Goal: Information Seeking & Learning: Learn about a topic

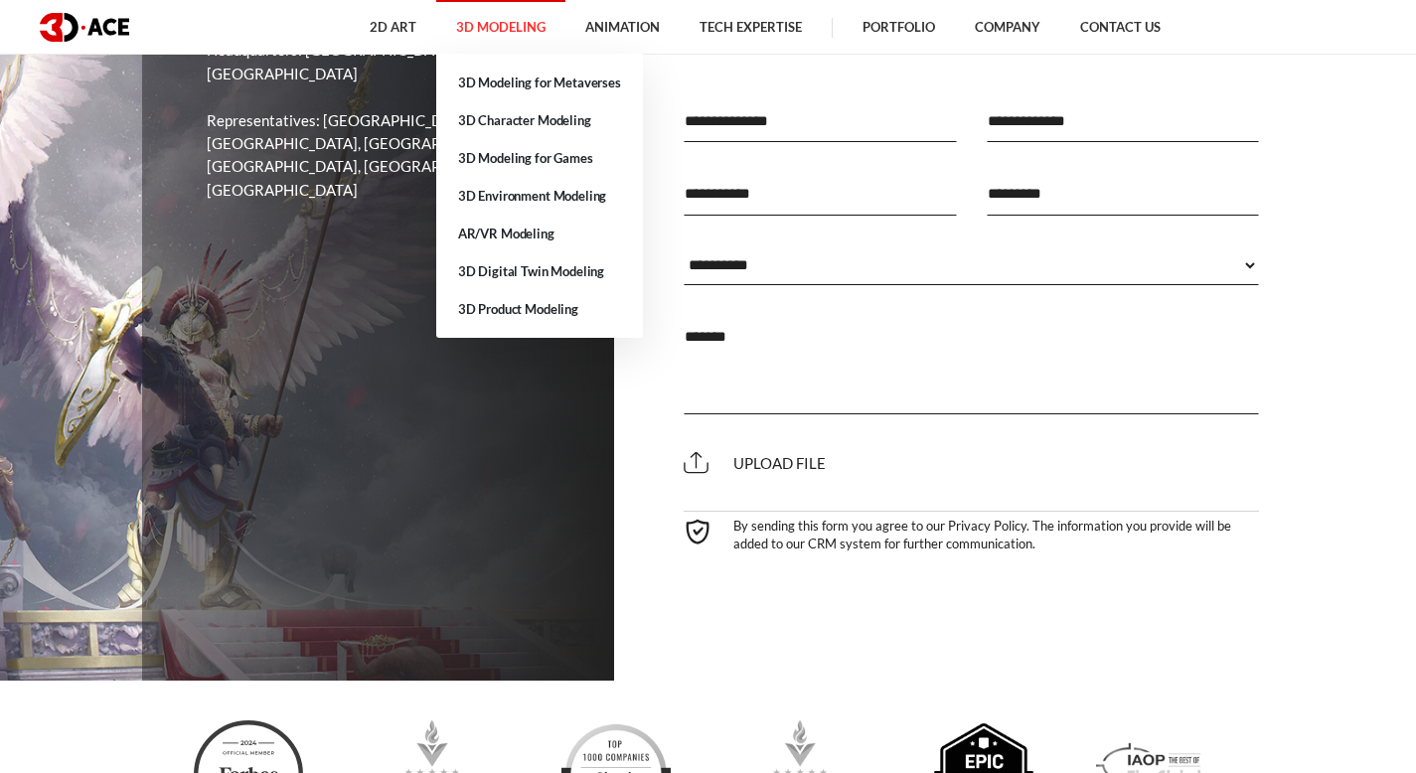
scroll to position [7696, 0]
